Goal: Use online tool/utility: Utilize a website feature to perform a specific function

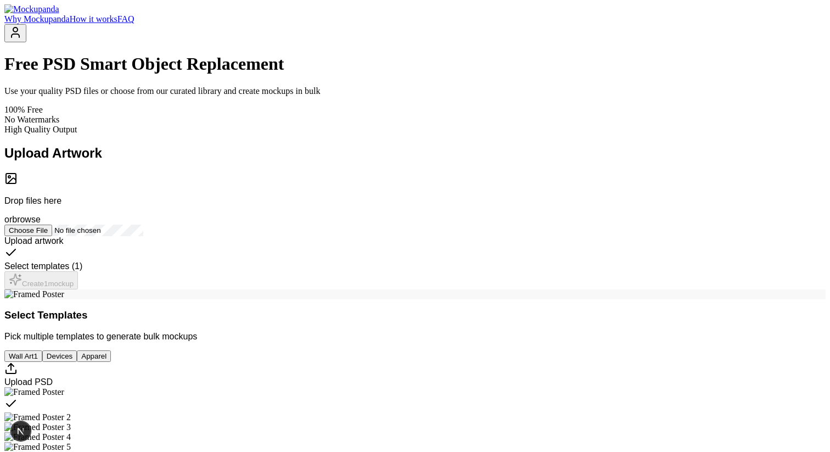
click at [310, 133] on div "Free PSD Smart Object Replacement Use your quality PSD files or choose from our…" at bounding box center [414, 94] width 821 height 80
click at [310, 96] on p "Use your quality PSD files or choose from our curated library and create mockup…" at bounding box center [414, 91] width 821 height 10
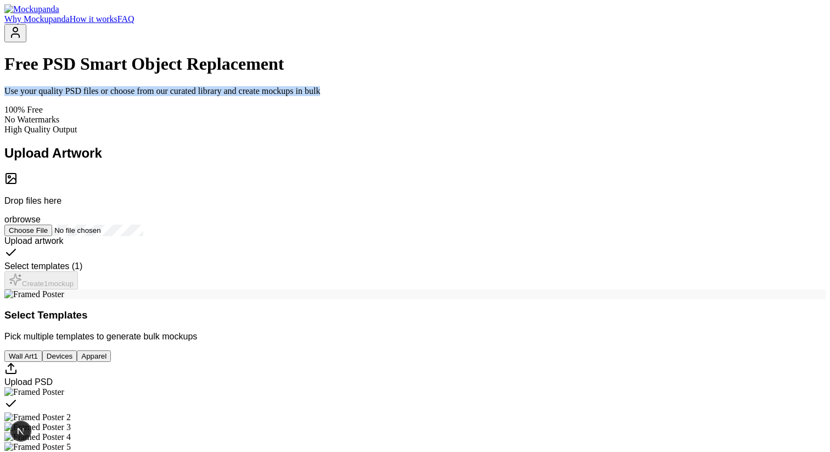
click at [310, 96] on p "Use your quality PSD files or choose from our curated library and create mockup…" at bounding box center [414, 91] width 821 height 10
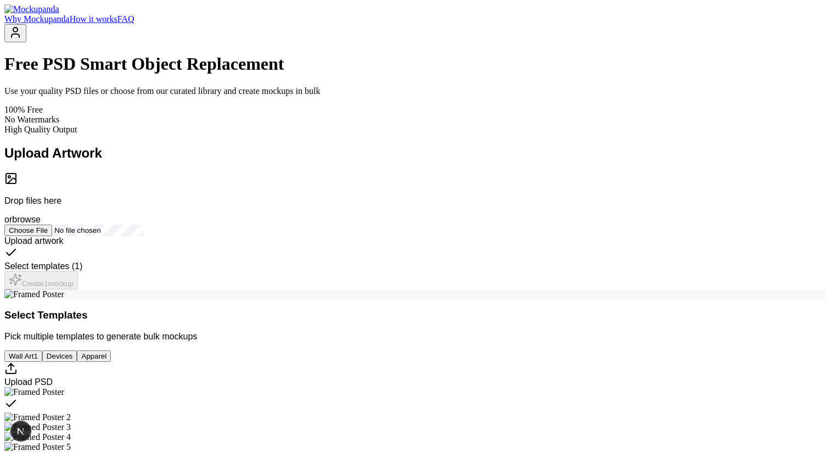
click at [283, 96] on p "Use your quality PSD files or choose from our curated library and create mockup…" at bounding box center [414, 91] width 821 height 10
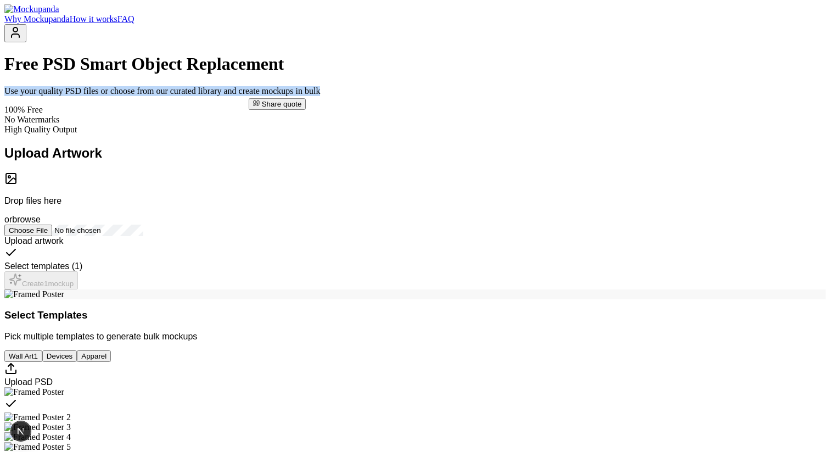
click at [283, 96] on p "Use your quality PSD files or choose from our curated library and create mockup…" at bounding box center [414, 91] width 821 height 10
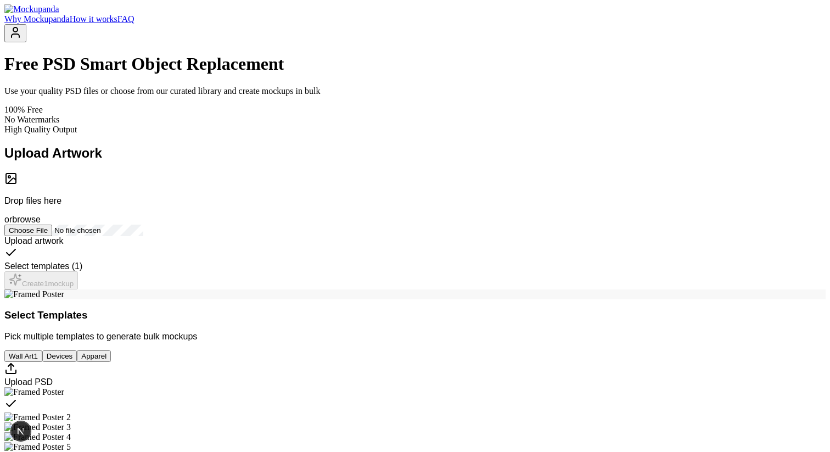
click at [265, 96] on p "Use your quality PSD files or choose from our curated library and create mockup…" at bounding box center [414, 91] width 821 height 10
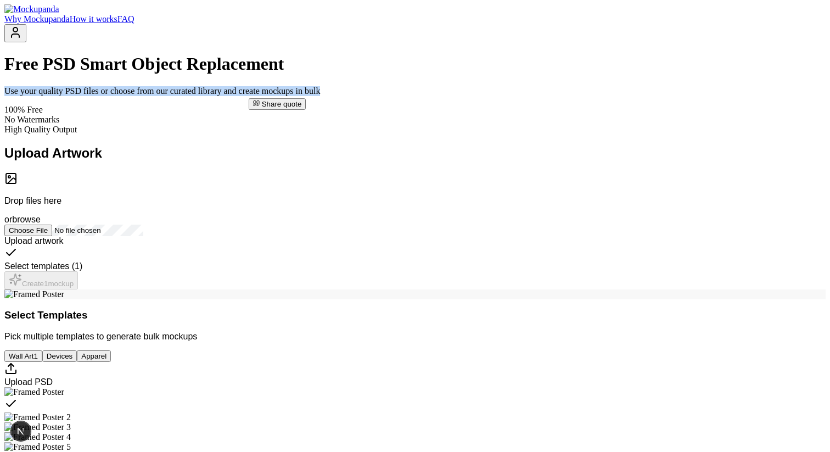
click at [265, 96] on p "Use your quality PSD files or choose from our curated library and create mockup…" at bounding box center [414, 91] width 821 height 10
click at [329, 96] on p "Use your quality PSD files or choose from our curated library and create mockup…" at bounding box center [414, 91] width 821 height 10
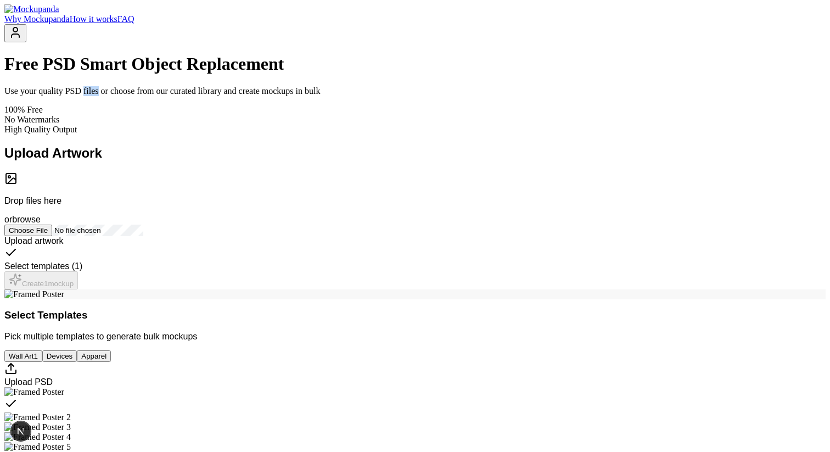
click at [329, 96] on p "Use your quality PSD files or choose from our curated library and create mockup…" at bounding box center [414, 91] width 821 height 10
click at [367, 96] on p "Use your quality PSD files or choose from our curated library and create mockup…" at bounding box center [414, 91] width 821 height 10
click at [360, 104] on span "Share quote" at bounding box center [369, 104] width 40 height 8
click at [355, 96] on p "Use your quality PSD files or choose from our curated library and create mockup…" at bounding box center [414, 91] width 821 height 10
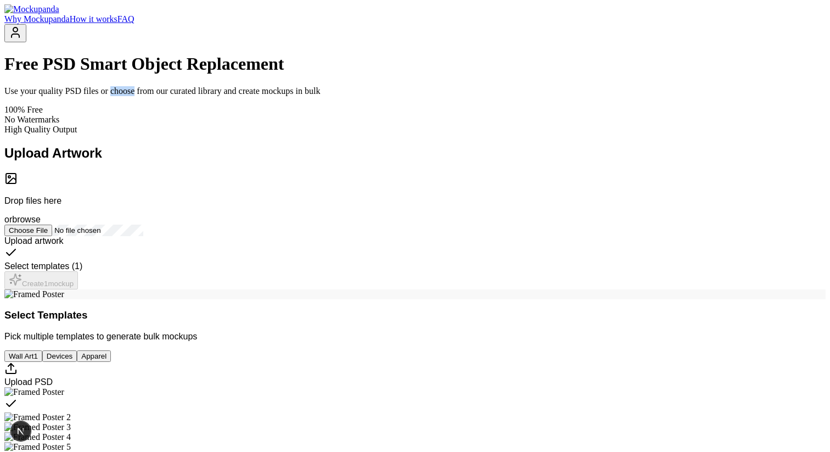
click at [355, 96] on p "Use your quality PSD files or choose from our curated library and create mockup…" at bounding box center [414, 91] width 821 height 10
click at [354, 96] on p "Use your quality PSD files or choose from our curated library and create mockup…" at bounding box center [414, 91] width 821 height 10
click at [360, 96] on p "Use your quality PSD files or choose from our curated library and create mockup…" at bounding box center [414, 91] width 821 height 10
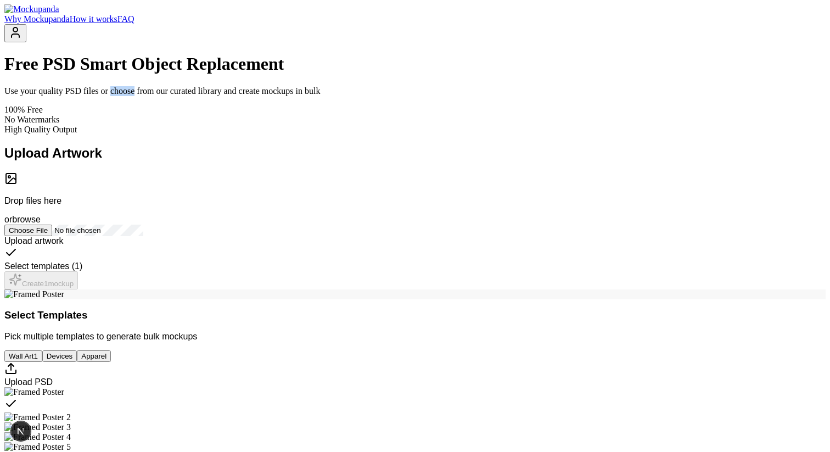
click at [360, 96] on p "Use your quality PSD files or choose from our curated library and create mockup…" at bounding box center [414, 91] width 821 height 10
click at [373, 96] on p "Use your quality PSD files or choose from our curated library and create mockup…" at bounding box center [414, 91] width 821 height 10
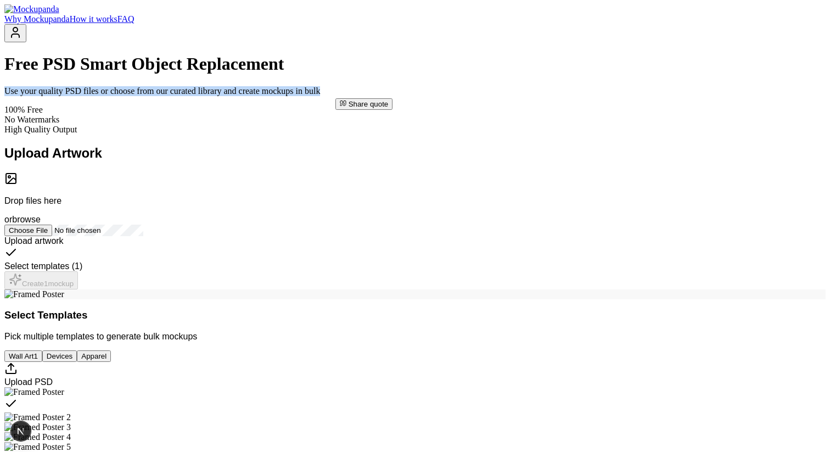
click at [373, 96] on p "Use your quality PSD files or choose from our curated library and create mockup…" at bounding box center [414, 91] width 821 height 10
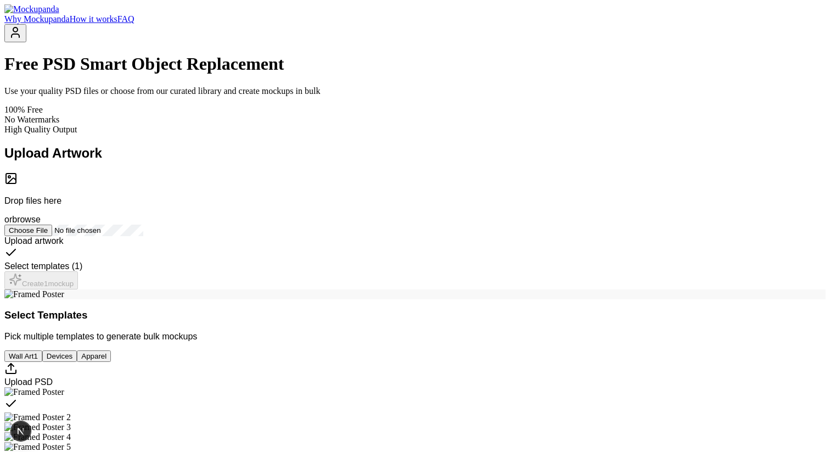
click at [375, 74] on h1 "Free PSD Smart Object Replacement" at bounding box center [414, 64] width 821 height 20
click at [361, 71] on span "Share quote" at bounding box center [373, 71] width 40 height 8
click at [450, 74] on h1 "Free PSD Smart Object Replacement" at bounding box center [414, 64] width 821 height 20
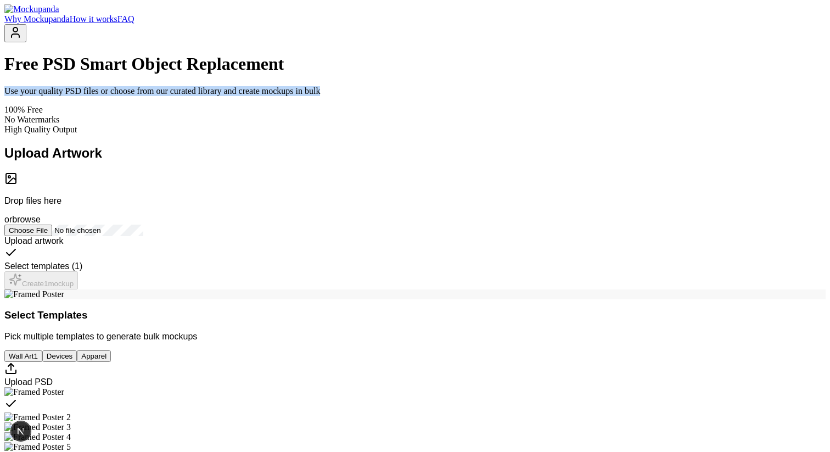
drag, startPoint x: 220, startPoint y: 124, endPoint x: 618, endPoint y: 118, distance: 398.7
click at [618, 96] on p "Use your quality PSD files or choose from our curated library and create mockup…" at bounding box center [414, 91] width 821 height 10
click at [429, 107] on span "Share quote" at bounding box center [421, 104] width 40 height 8
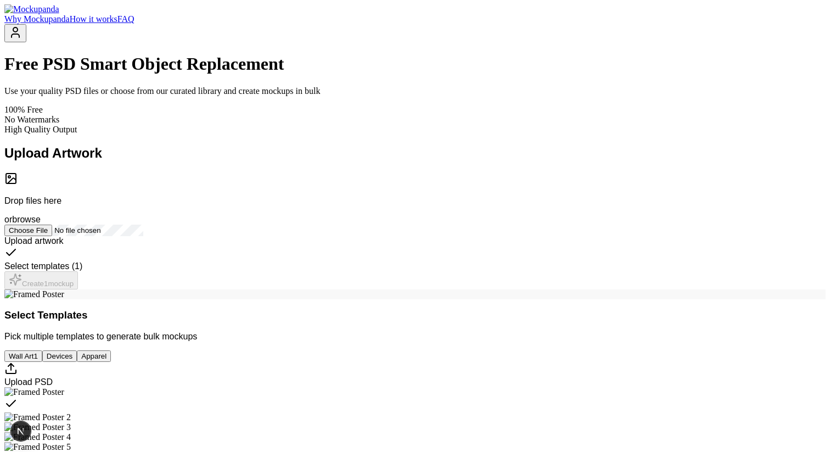
click at [385, 74] on h1 "Free PSD Smart Object Replacement" at bounding box center [414, 64] width 821 height 20
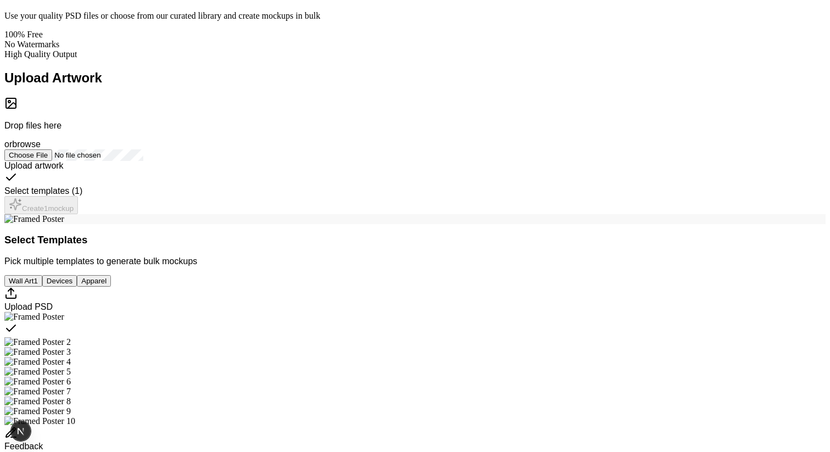
scroll to position [70, 0]
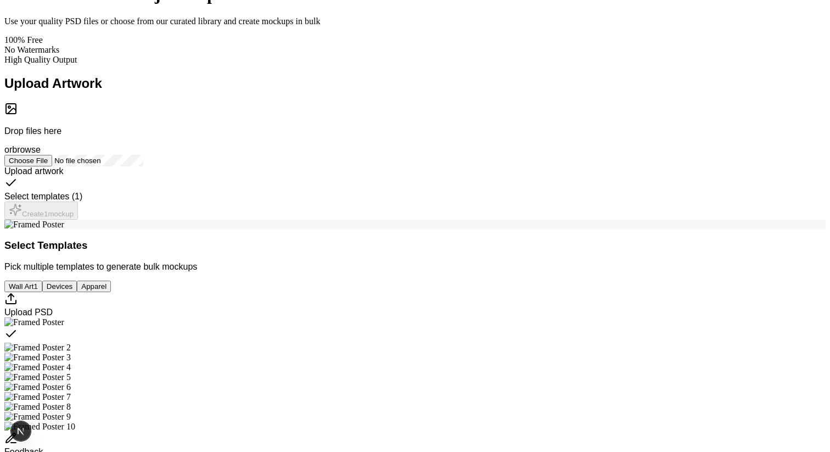
click at [245, 91] on h2 "Upload Artwork" at bounding box center [414, 83] width 821 height 15
click at [167, 91] on h2 "Upload Artwork" at bounding box center [414, 83] width 821 height 15
click at [182, 136] on div "Upload Artwork Drop files here or browse Upload artwork Select templates ( 1 ) …" at bounding box center [414, 148] width 821 height 144
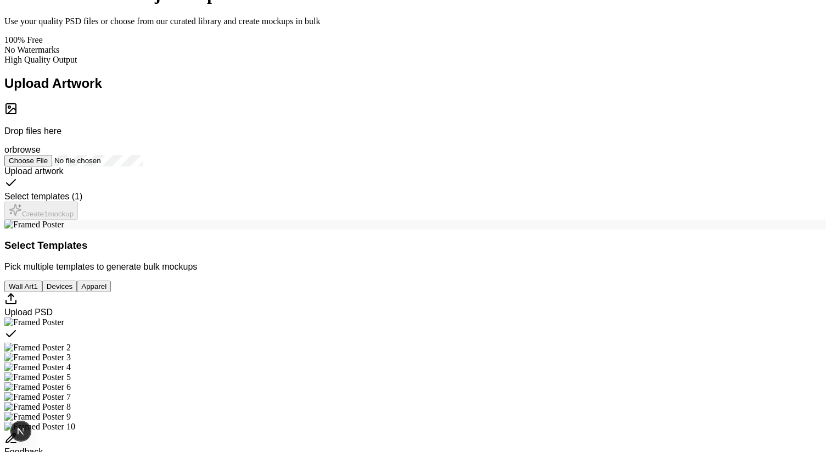
click at [144, 91] on h2 "Upload Artwork" at bounding box center [414, 83] width 821 height 15
click at [138, 91] on h2 "Upload Artwork" at bounding box center [414, 83] width 821 height 15
click at [141, 128] on span "Share quote" at bounding box center [142, 130] width 40 height 8
click at [625, 65] on div "100% Free No Watermarks High Quality Output" at bounding box center [414, 50] width 821 height 30
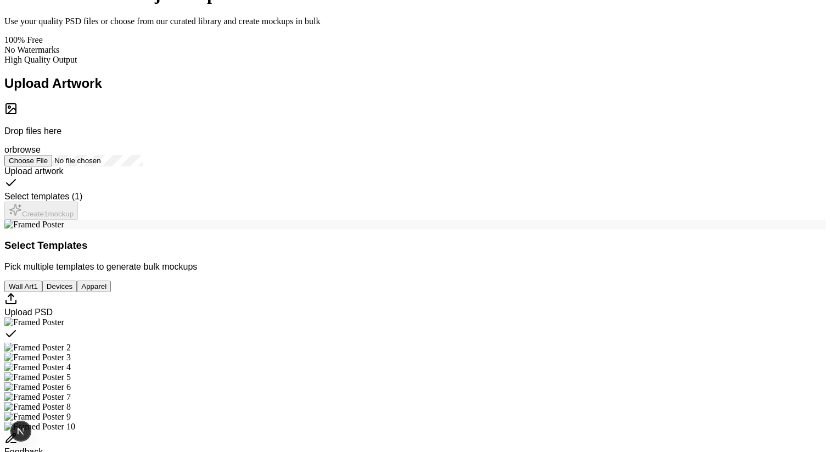
click at [174, 91] on h2 "Upload Artwork" at bounding box center [414, 83] width 821 height 15
click at [171, 134] on span "Share quote" at bounding box center [178, 130] width 40 height 8
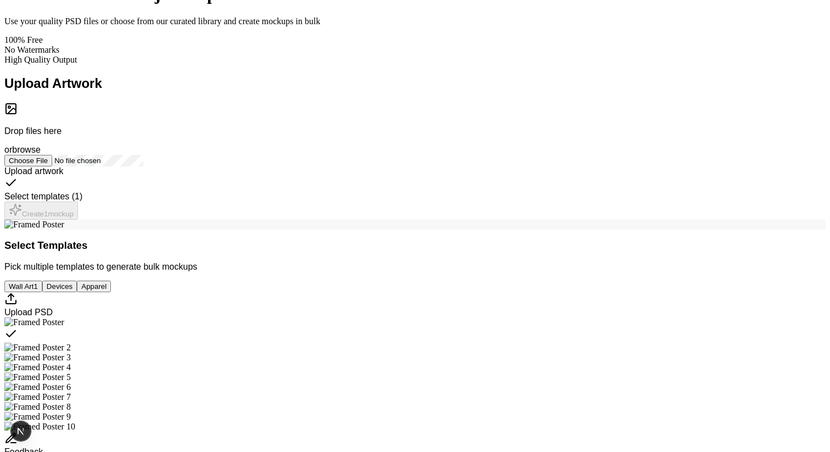
scroll to position [0, 0]
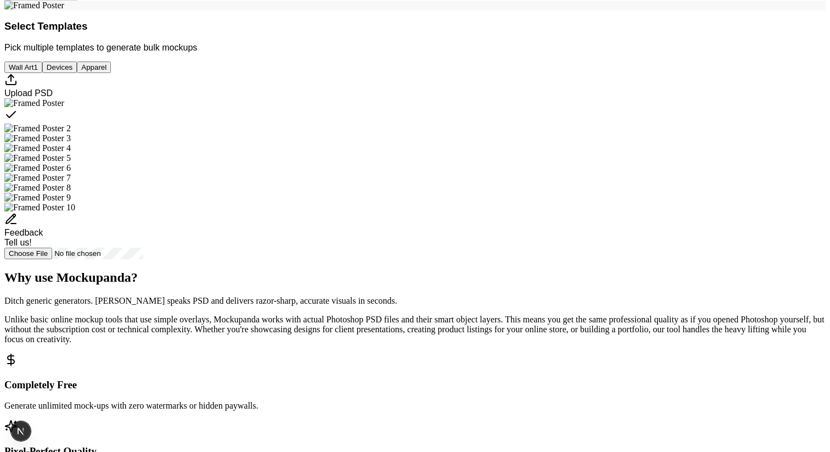
scroll to position [295, 0]
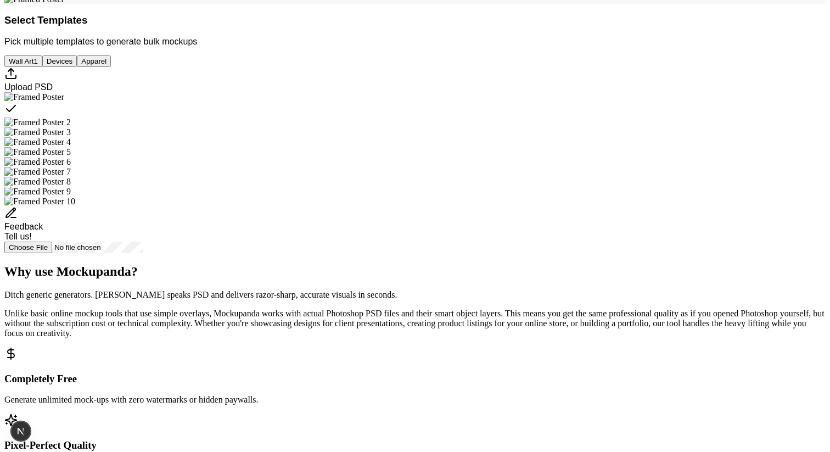
click at [77, 67] on button "Devices" at bounding box center [59, 61] width 35 height 12
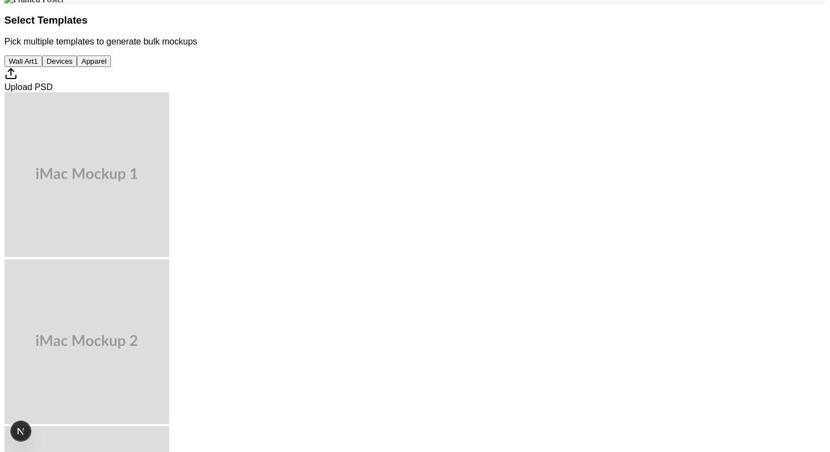
click at [107, 65] on span "Apparel" at bounding box center [93, 61] width 25 height 8
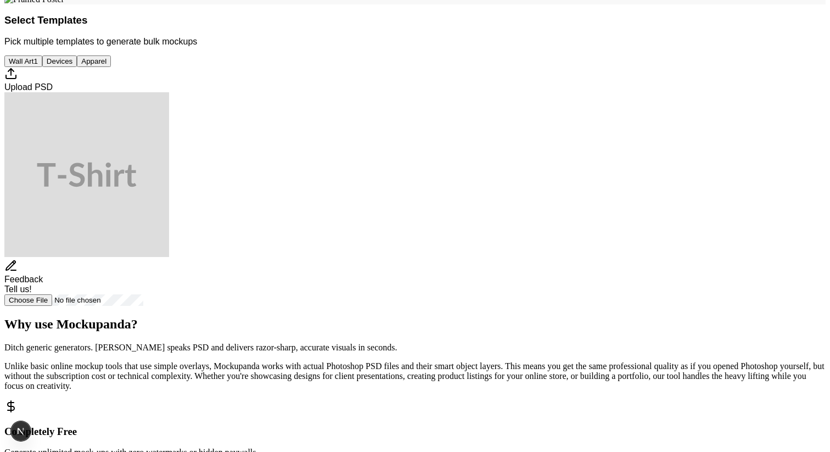
click at [77, 67] on button "Devices" at bounding box center [59, 61] width 35 height 12
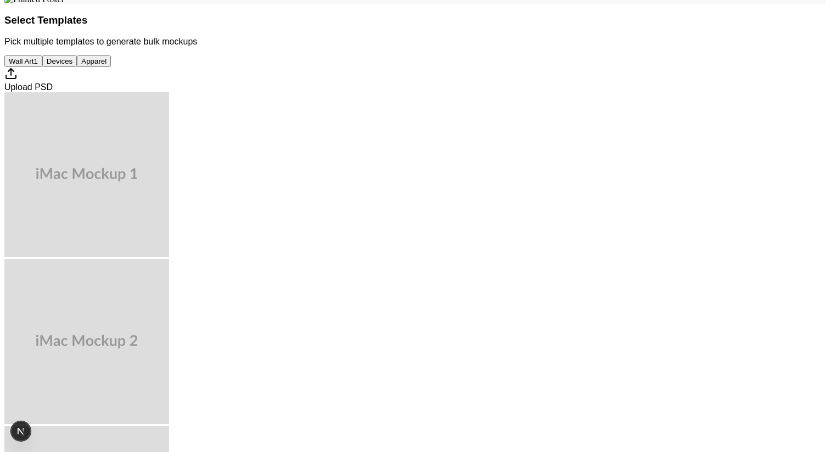
click at [33, 65] on span "Wall Art" at bounding box center [21, 61] width 25 height 8
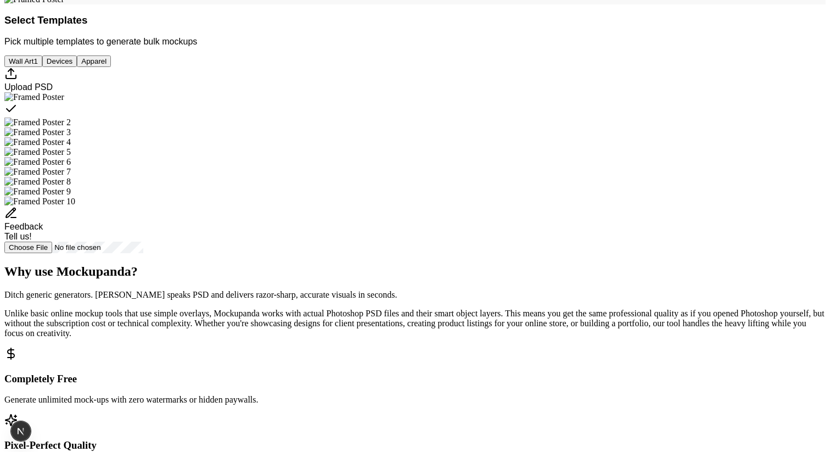
click at [107, 65] on span "Apparel" at bounding box center [93, 61] width 25 height 8
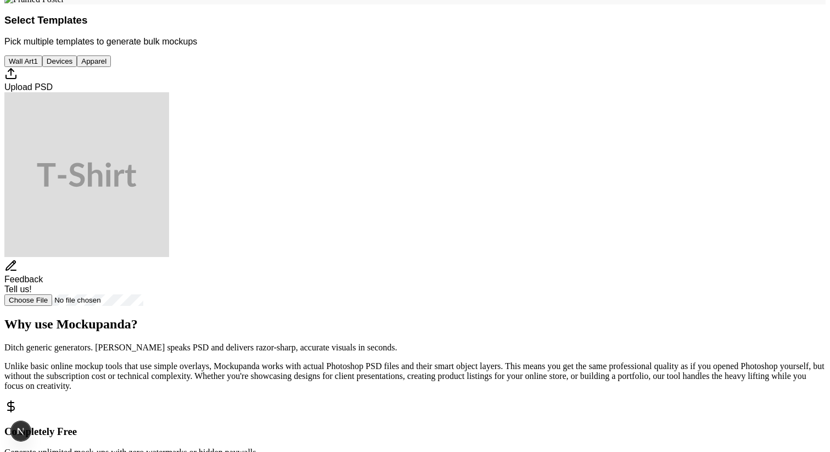
click at [169, 257] on img "Select template T-Shirt" at bounding box center [86, 174] width 165 height 165
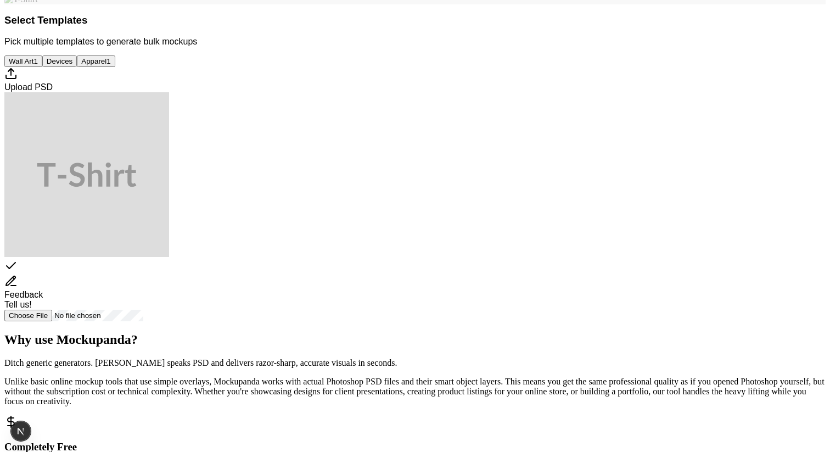
click at [434, 275] on div "Select template T-Shirt" at bounding box center [414, 266] width 821 height 15
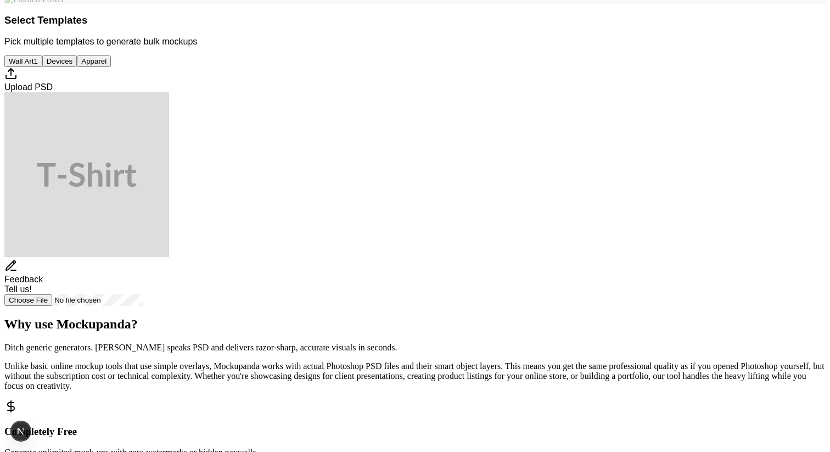
click at [72, 65] on span "Devices" at bounding box center [60, 61] width 26 height 8
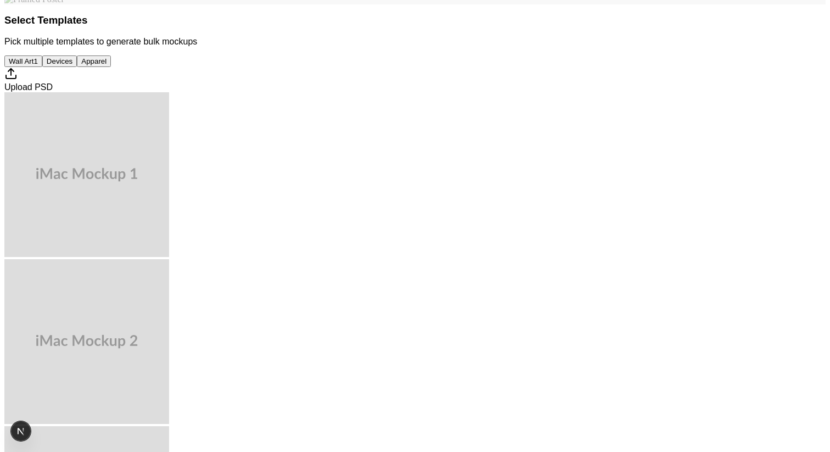
click at [33, 65] on span "Wall Art" at bounding box center [21, 61] width 25 height 8
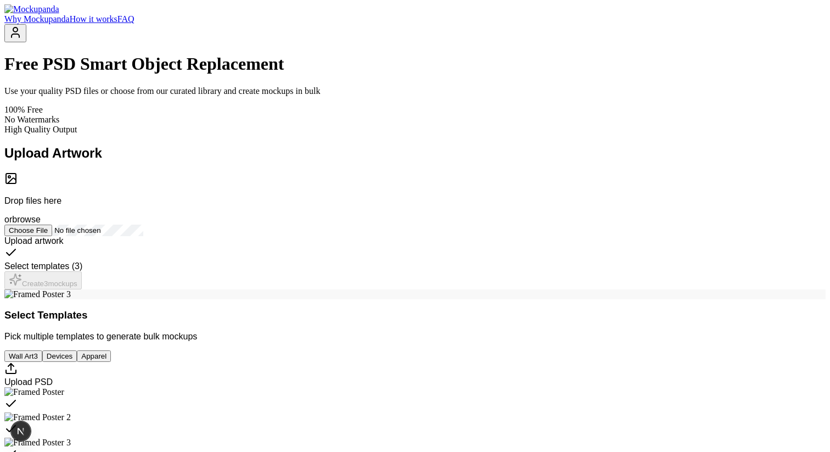
click at [43, 114] on span "100% Free" at bounding box center [23, 109] width 38 height 9
click at [385, 96] on p "Use your quality PSD files or choose from our curated library and create mockup…" at bounding box center [414, 91] width 821 height 10
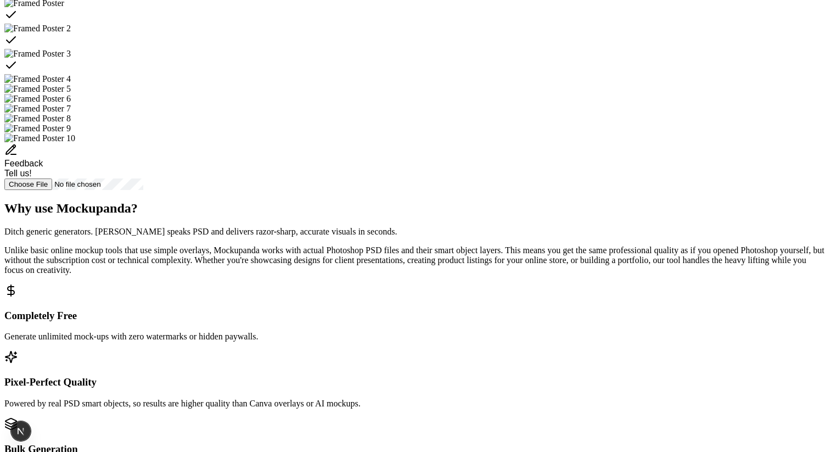
scroll to position [314, 0]
